Goal: Communication & Community: Ask a question

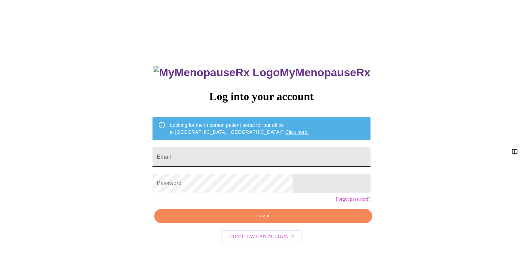
click at [218, 152] on input "Email" at bounding box center [261, 156] width 218 height 19
click at [221, 151] on input "Email" at bounding box center [261, 156] width 218 height 19
click at [222, 153] on input "Email" at bounding box center [261, 156] width 218 height 19
type input "[EMAIL_ADDRESS][DOMAIN_NAME]"
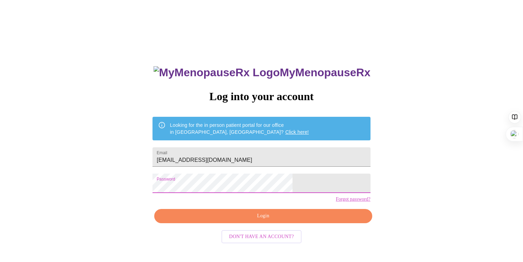
click at [265, 220] on span "Login" at bounding box center [263, 216] width 202 height 9
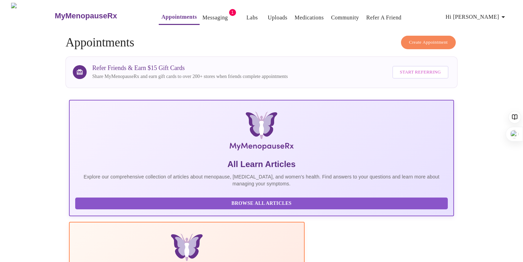
click at [201, 20] on button "Messaging" at bounding box center [215, 18] width 31 height 14
click at [202, 18] on link "Messaging" at bounding box center [214, 18] width 25 height 10
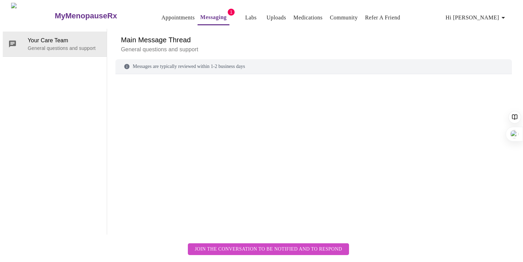
scroll to position [26, 0]
